Goal: Task Accomplishment & Management: Manage account settings

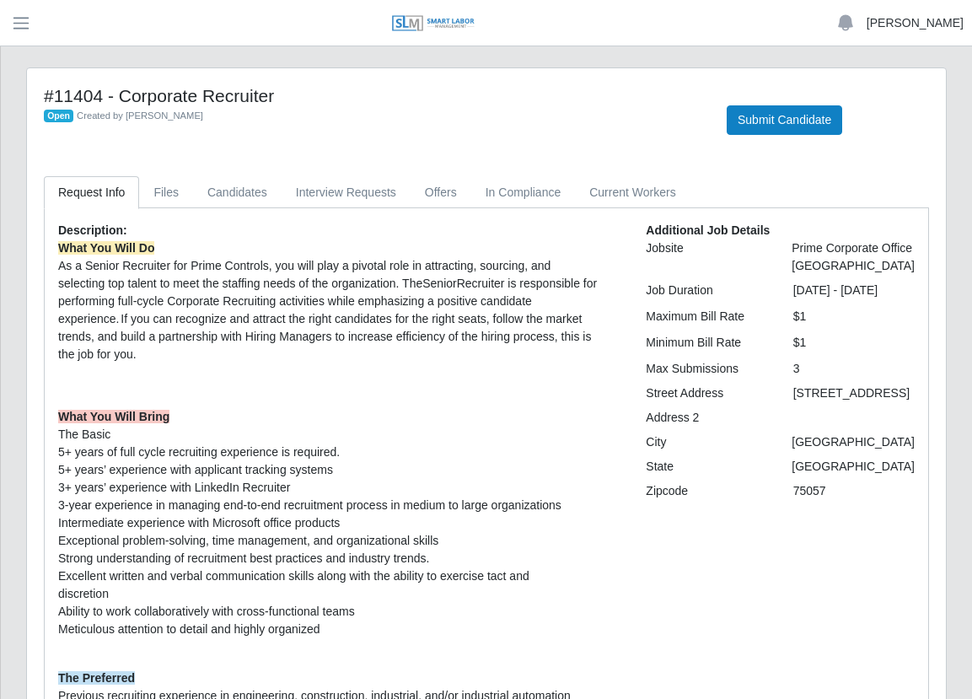
click at [919, 23] on link "[PERSON_NAME]" at bounding box center [915, 23] width 97 height 18
click at [895, 117] on link "Logout" at bounding box center [895, 116] width 152 height 35
